Goal: Navigation & Orientation: Understand site structure

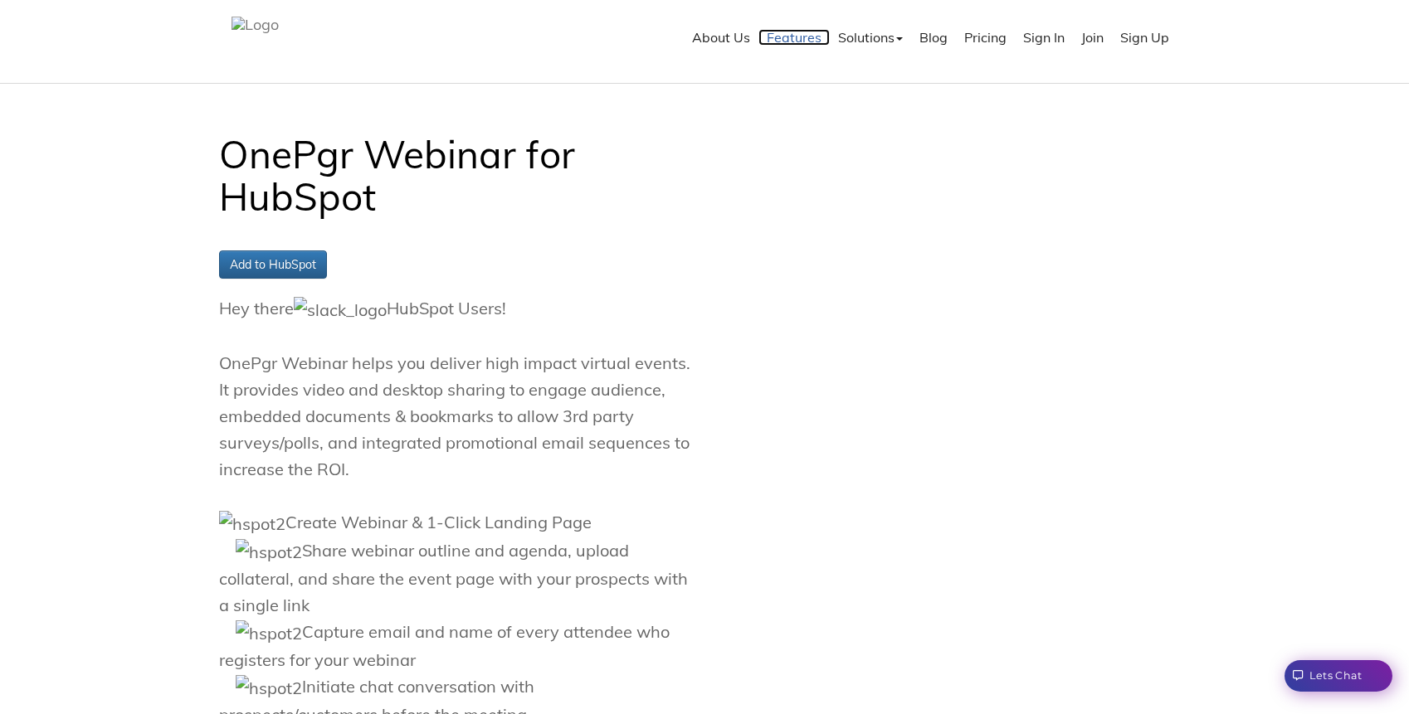
click at [808, 43] on link "Features" at bounding box center [793, 37] width 71 height 17
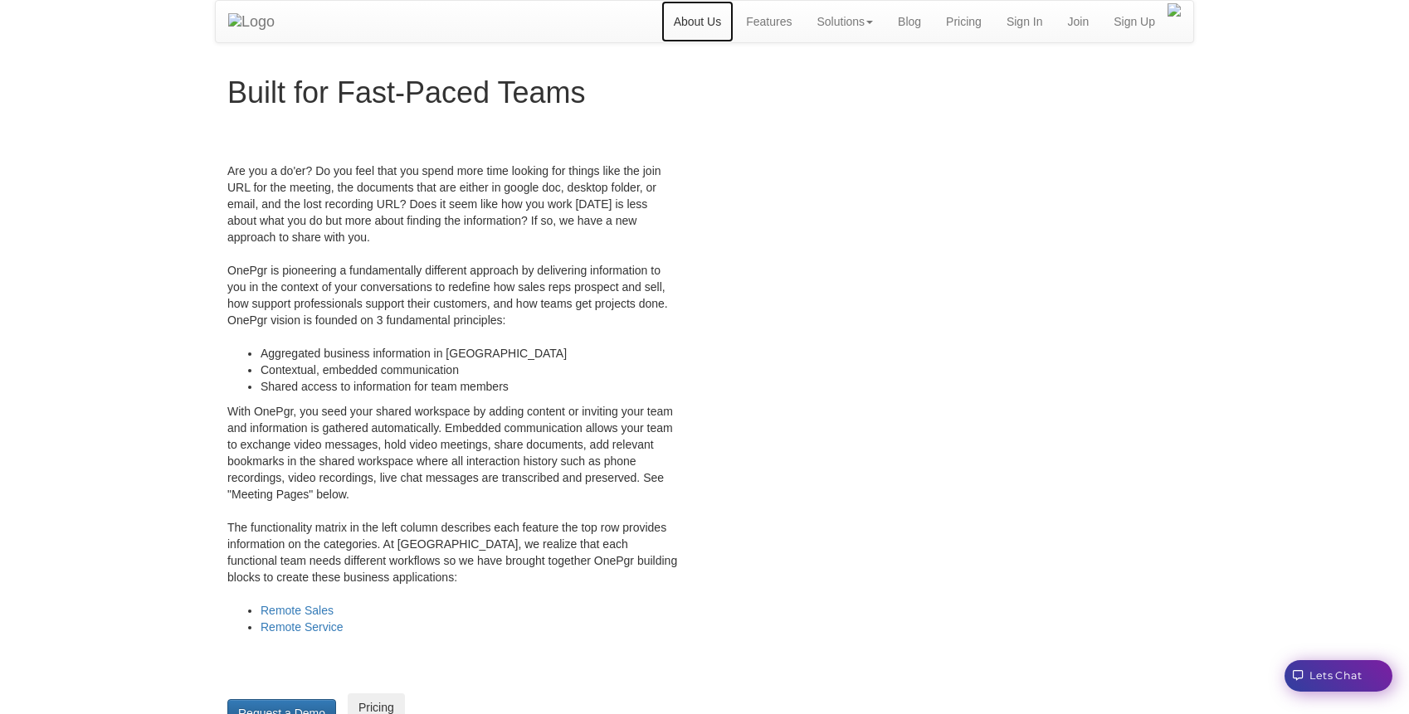
click at [702, 21] on link "About Us" at bounding box center [697, 21] width 73 height 41
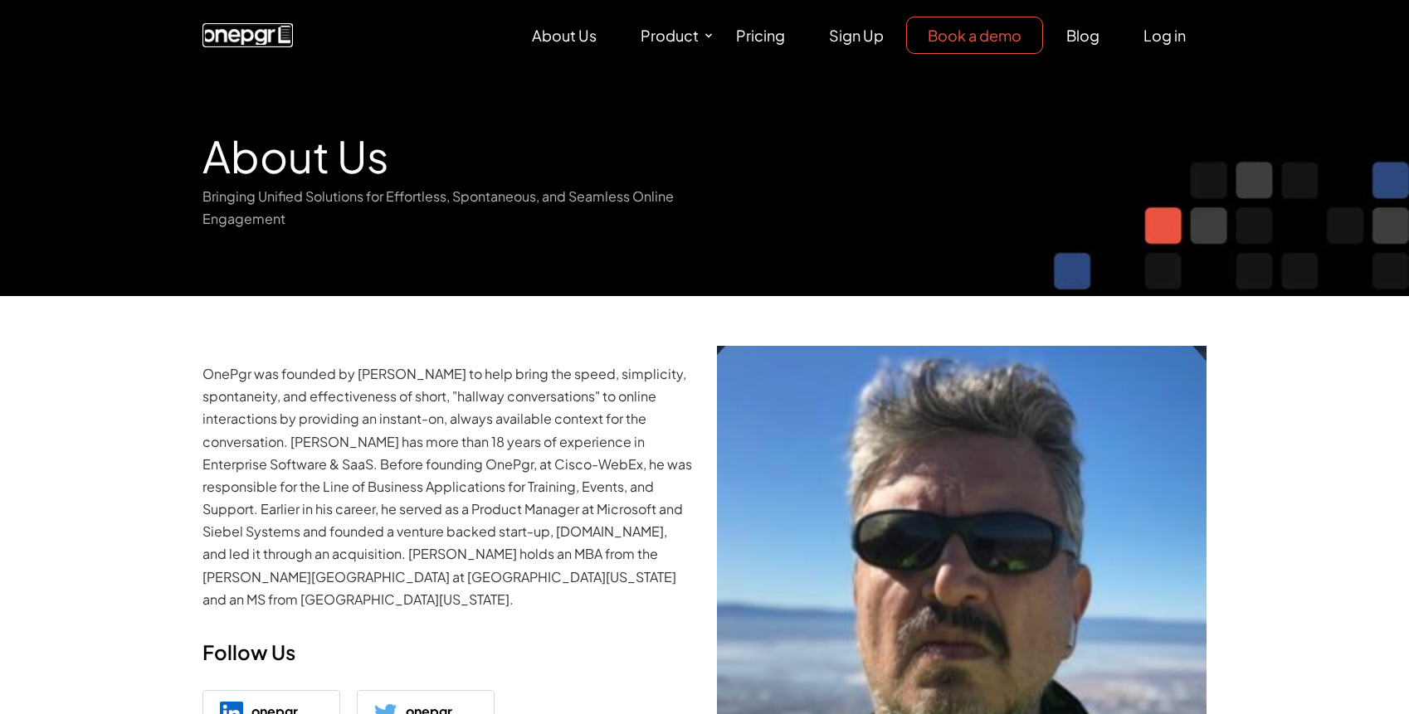
click at [256, 23] on link at bounding box center [247, 34] width 90 height 22
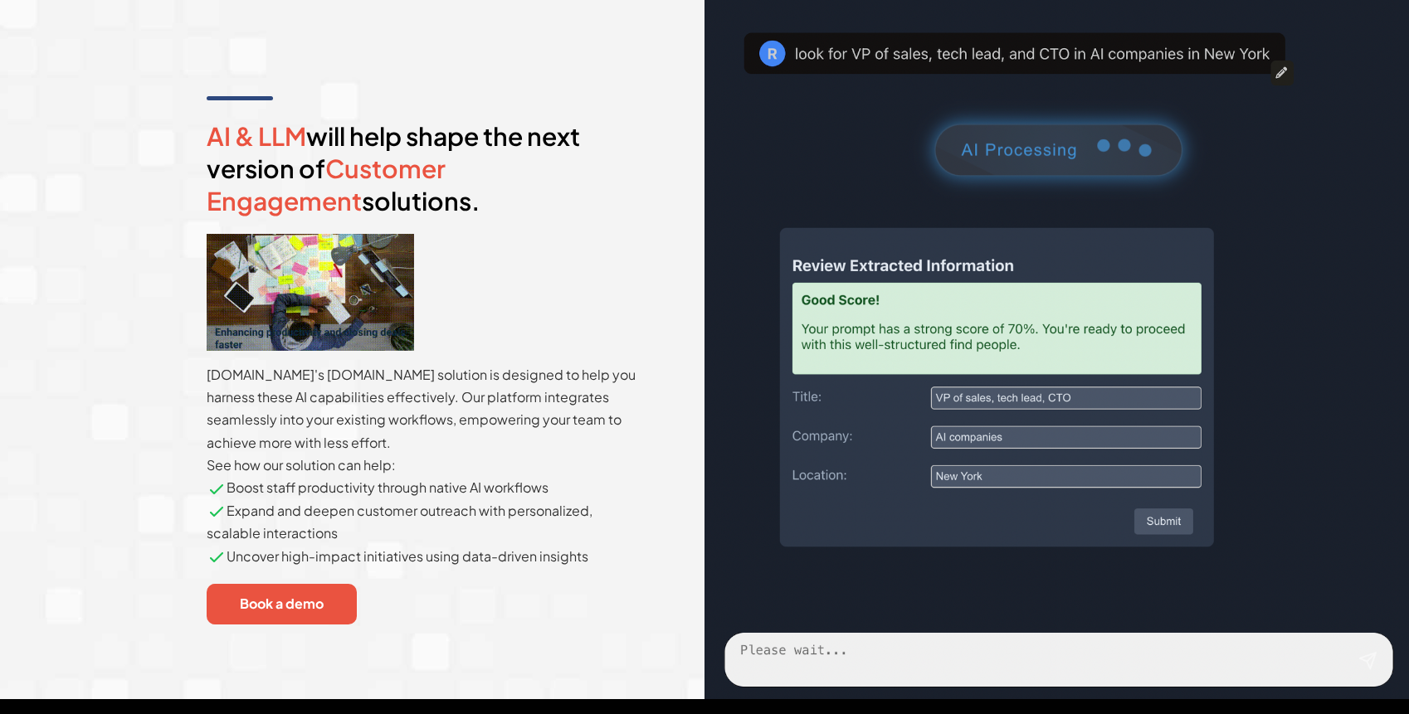
scroll to position [4051, 0]
